Goal: Information Seeking & Learning: Get advice/opinions

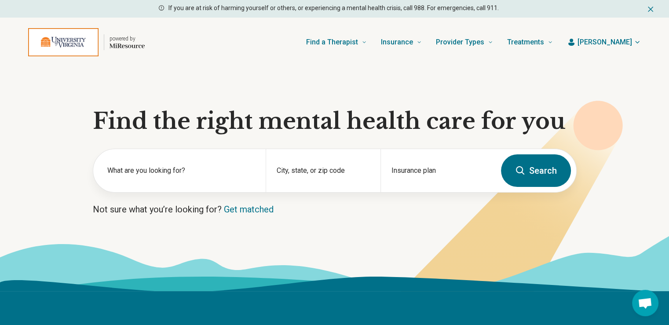
scroll to position [44, 0]
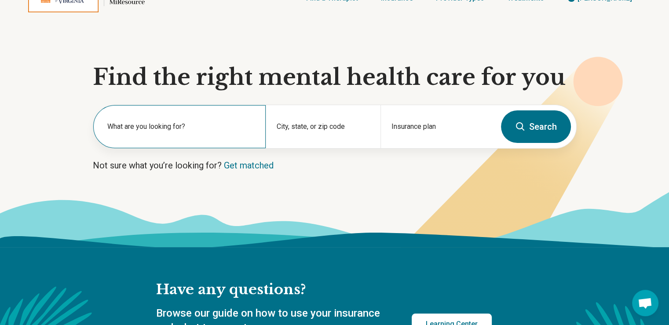
click at [175, 127] on label "What are you looking for?" at bounding box center [181, 126] width 148 height 11
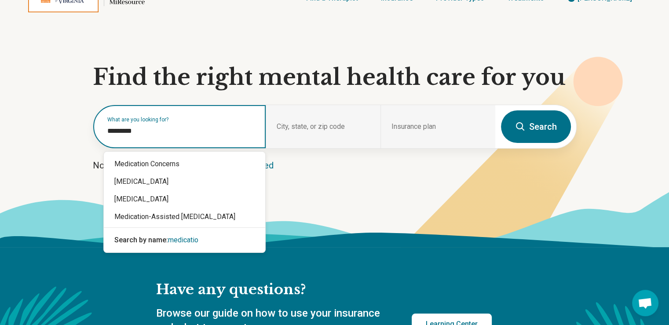
type input "**********"
drag, startPoint x: 158, startPoint y: 134, endPoint x: 66, endPoint y: 132, distance: 92.8
click at [66, 132] on section "**********" at bounding box center [334, 135] width 669 height 224
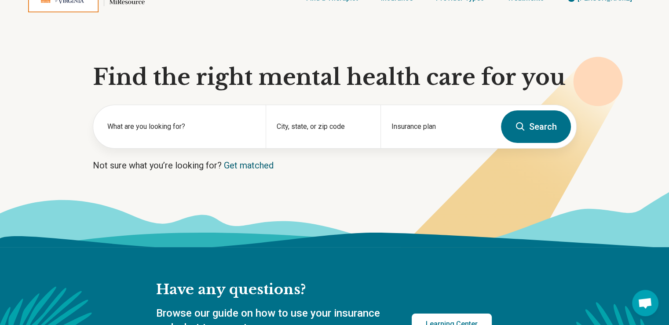
click at [252, 167] on link "Get matched" at bounding box center [249, 165] width 50 height 11
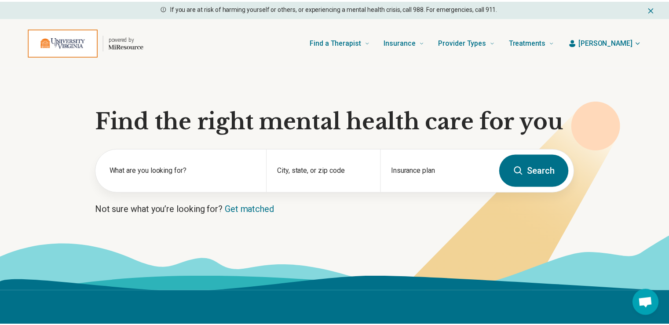
scroll to position [44, 0]
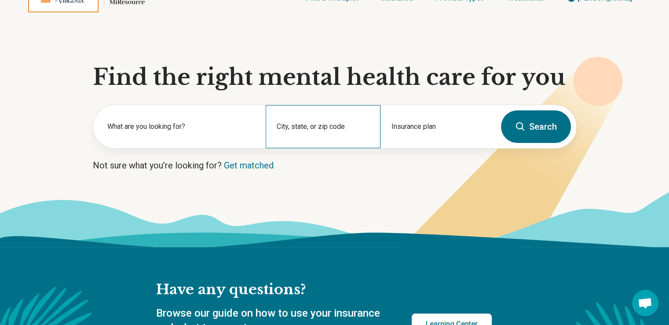
click at [331, 126] on div "City, state, or zip code" at bounding box center [323, 126] width 115 height 43
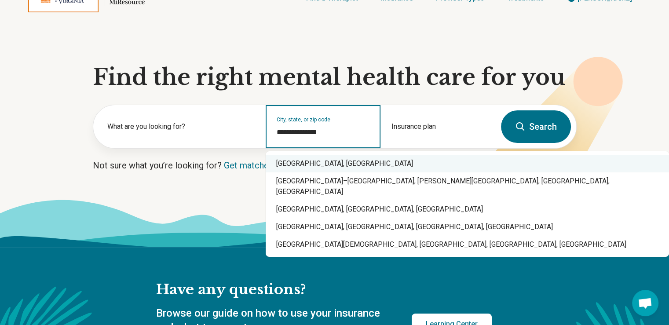
type input "**********"
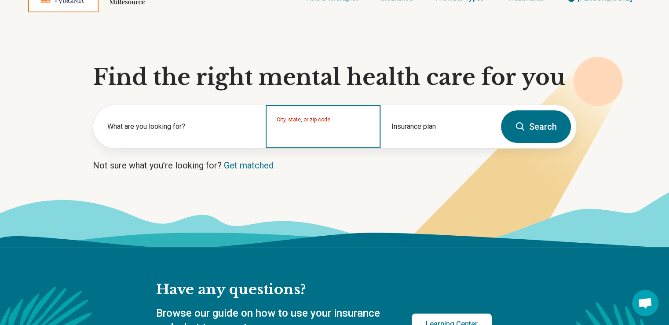
click at [341, 131] on input "City, state, or zip code" at bounding box center [323, 132] width 93 height 11
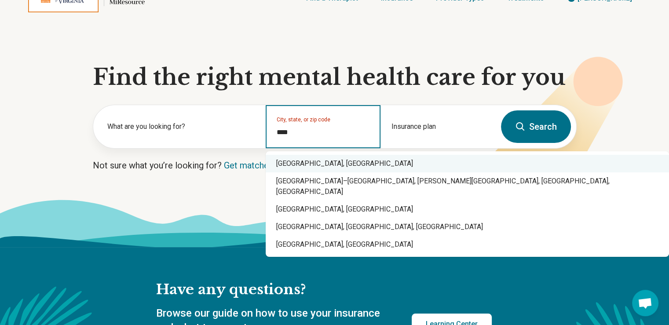
click at [300, 162] on div "[GEOGRAPHIC_DATA], [GEOGRAPHIC_DATA]" at bounding box center [467, 164] width 403 height 18
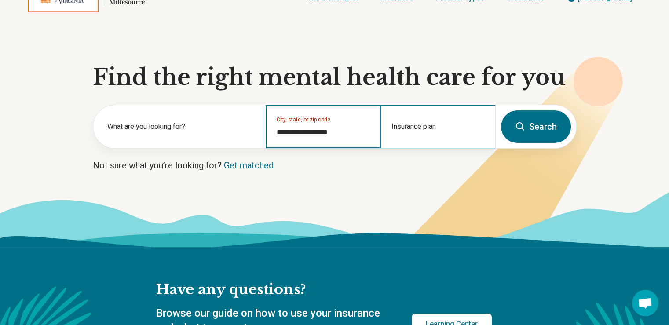
type input "**********"
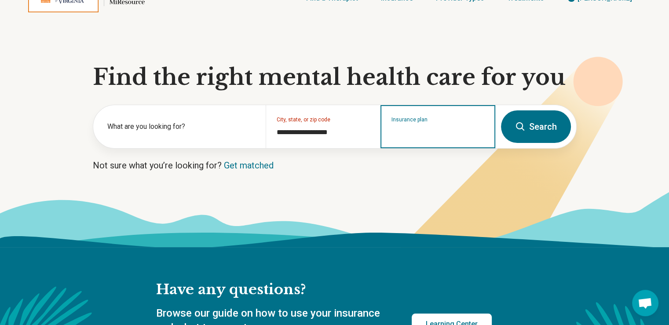
click at [399, 135] on input "Insurance plan" at bounding box center [438, 132] width 93 height 11
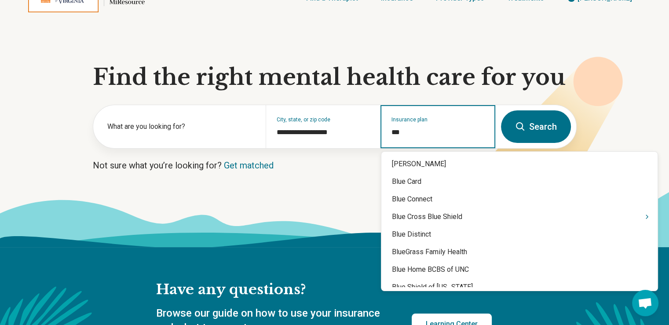
type input "****"
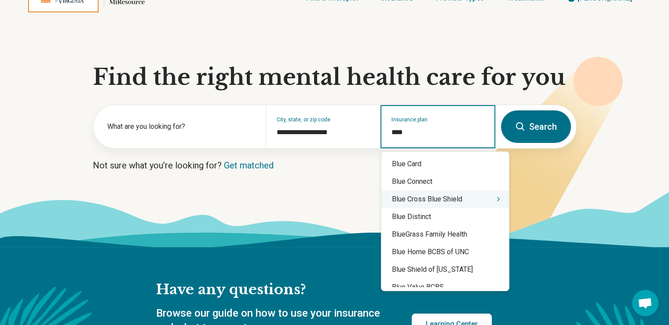
click at [450, 203] on div "Blue Cross Blue Shield" at bounding box center [445, 199] width 128 height 18
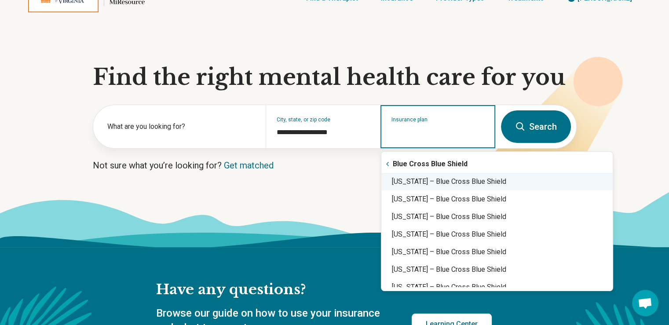
click at [453, 181] on div "[US_STATE] – Blue Cross Blue Shield" at bounding box center [496, 182] width 231 height 18
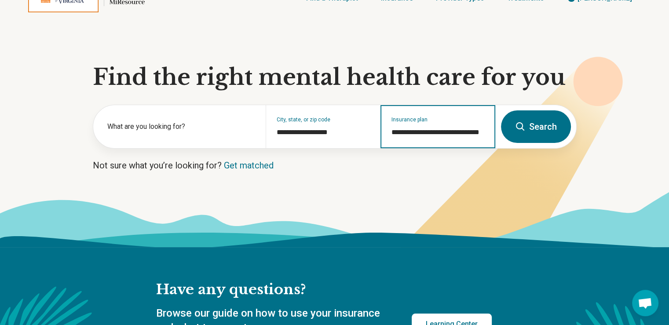
type input "**********"
click at [528, 130] on button "Search" at bounding box center [536, 126] width 70 height 33
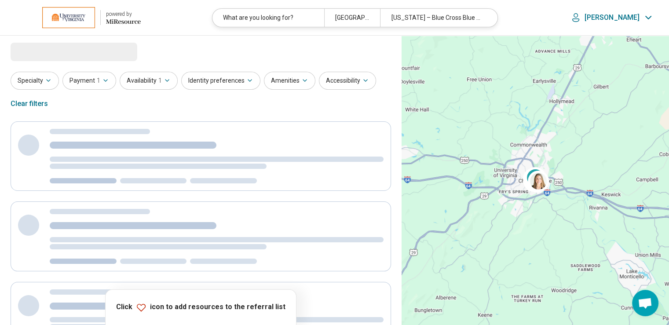
select select "***"
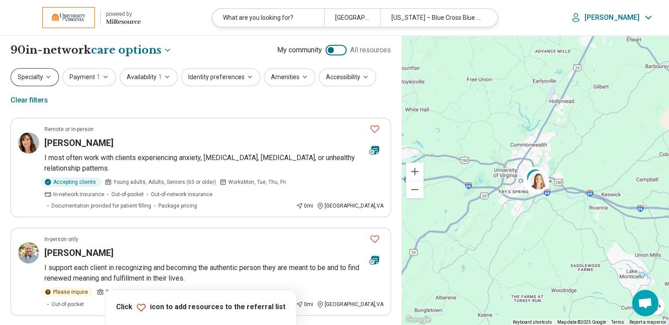
click at [45, 80] on icon "button" at bounding box center [48, 76] width 7 height 7
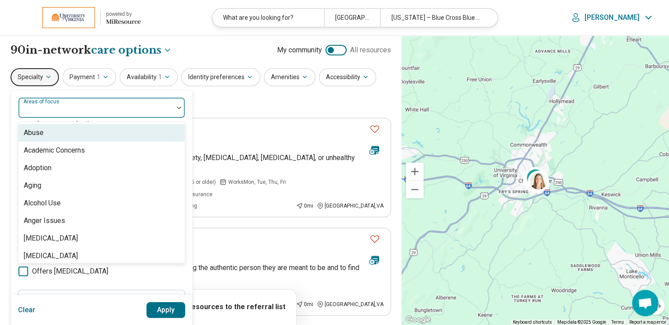
click at [167, 111] on div at bounding box center [96, 111] width 148 height 12
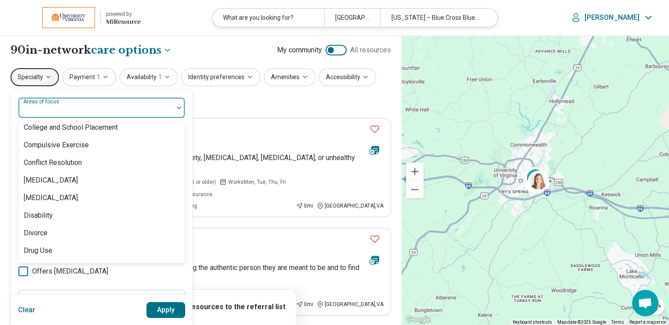
scroll to position [484, 0]
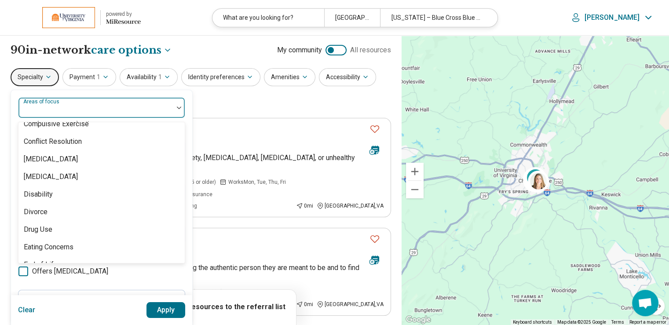
click at [224, 101] on div "Specialty 100 results available. Use Up and Down to choose options, press Enter…" at bounding box center [201, 89] width 381 height 43
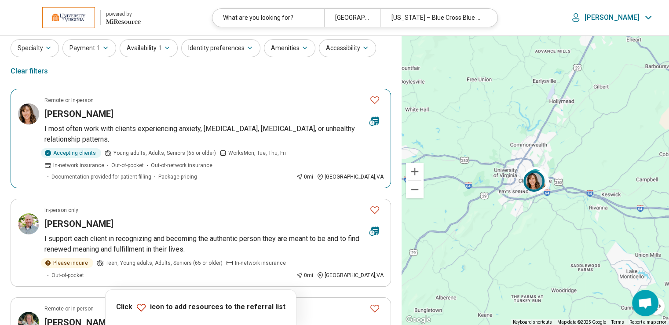
scroll to position [44, 0]
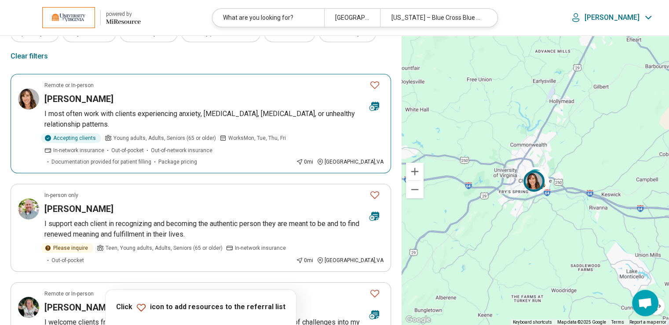
click at [93, 100] on h3 "[PERSON_NAME]" at bounding box center [78, 99] width 69 height 12
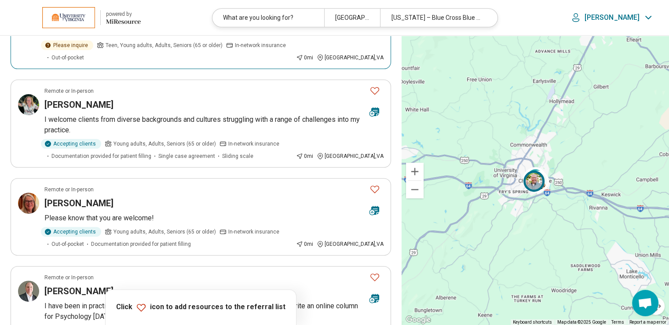
scroll to position [264, 0]
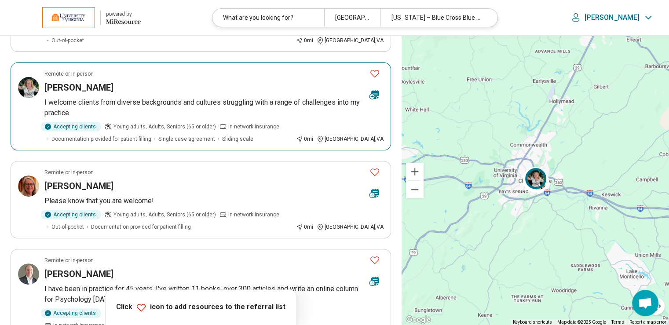
click at [84, 84] on h3 "[PERSON_NAME]" at bounding box center [78, 87] width 69 height 12
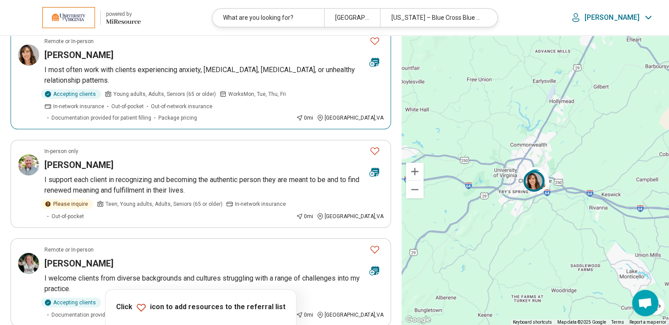
scroll to position [0, 0]
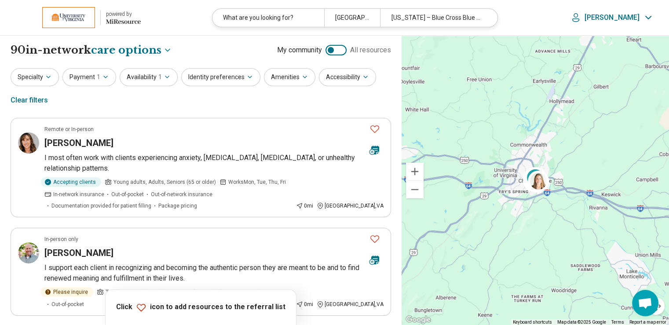
click at [119, 21] on icon "Miresource logo" at bounding box center [123, 21] width 35 height 7
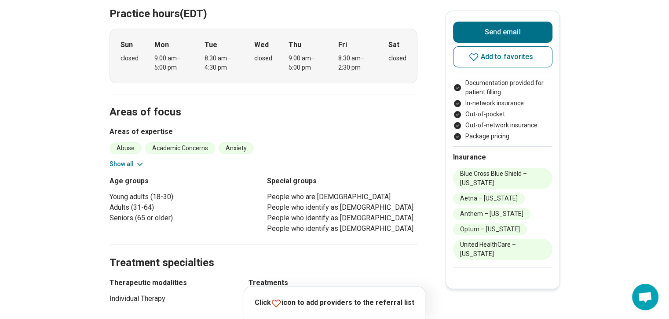
scroll to position [264, 0]
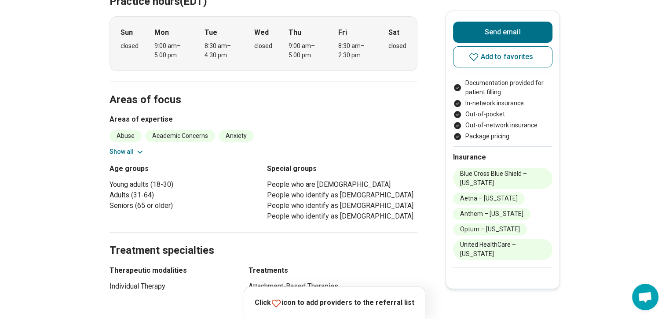
click at [137, 147] on icon at bounding box center [139, 151] width 9 height 9
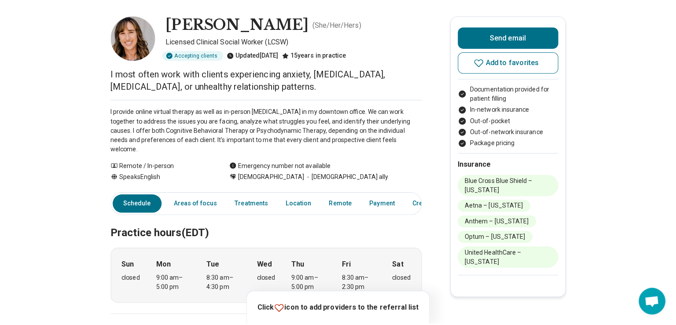
scroll to position [0, 0]
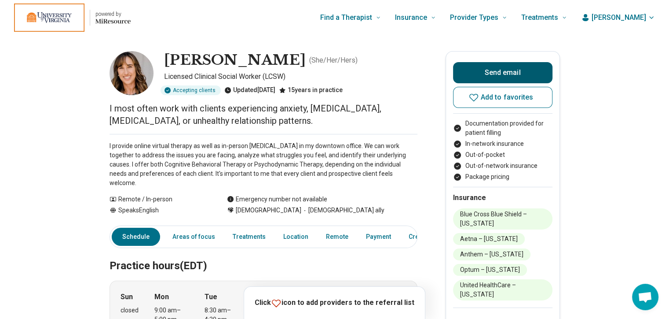
click at [494, 74] on button "Send email" at bounding box center [502, 72] width 99 height 21
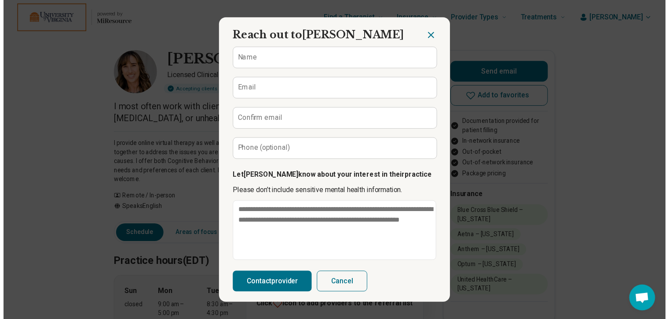
scroll to position [95, 0]
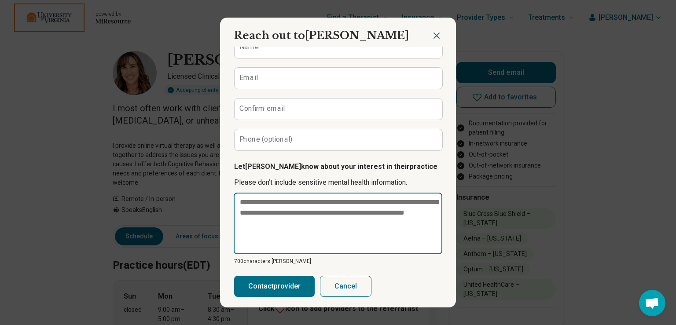
click at [282, 195] on textarea at bounding box center [338, 224] width 209 height 62
click at [308, 203] on textarea at bounding box center [338, 224] width 209 height 62
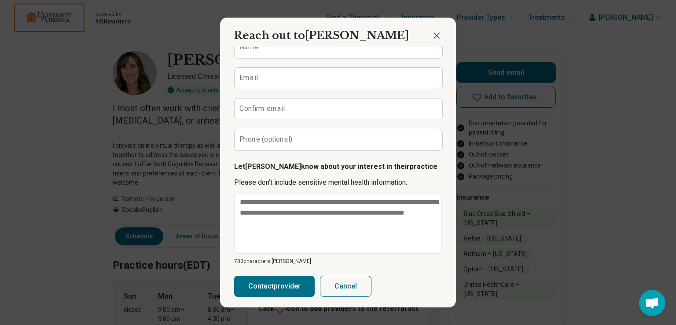
click at [434, 36] on icon "Close dialog" at bounding box center [436, 35] width 5 height 5
